Goal: Information Seeking & Learning: Find contact information

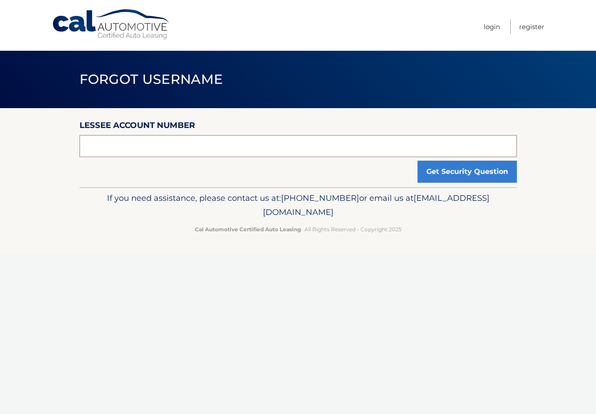
click at [242, 145] on input "text" at bounding box center [298, 146] width 437 height 22
drag, startPoint x: 220, startPoint y: 213, endPoint x: 379, endPoint y: 219, distance: 159.1
click at [379, 219] on p "If you need assistance, please contact us at: 609-807-3200 or email us at Custo…" at bounding box center [298, 205] width 426 height 28
copy span "[EMAIL_ADDRESS][DOMAIN_NAME]"
click at [120, 149] on input "text" at bounding box center [298, 146] width 437 height 22
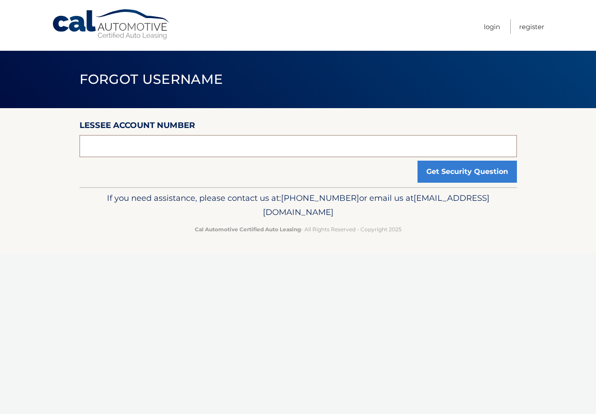
click at [344, 145] on input "text" at bounding box center [298, 146] width 437 height 22
click at [345, 145] on input "text" at bounding box center [298, 146] width 437 height 22
drag, startPoint x: 502, startPoint y: 28, endPoint x: 494, endPoint y: 29, distance: 8.0
click at [501, 28] on ul "Login Register" at bounding box center [514, 25] width 61 height 51
click at [492, 29] on link "Login" at bounding box center [492, 26] width 16 height 15
